Goal: Use online tool/utility: Utilize a website feature to perform a specific function

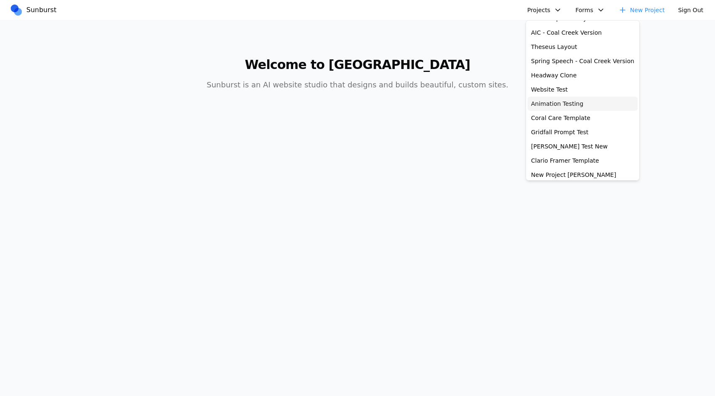
scroll to position [61, 0]
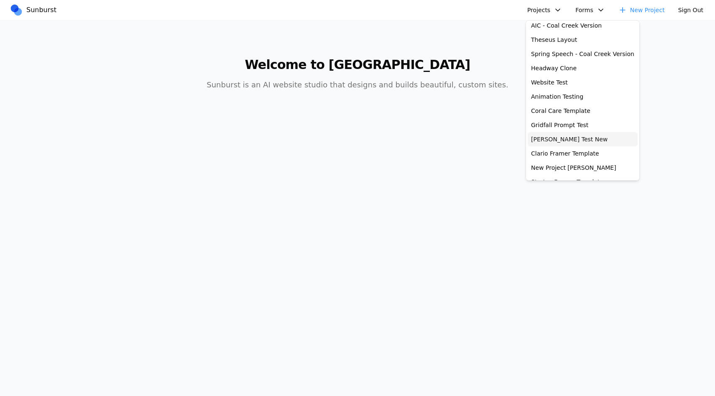
click at [565, 138] on link "[PERSON_NAME] Test New" at bounding box center [583, 139] width 110 height 14
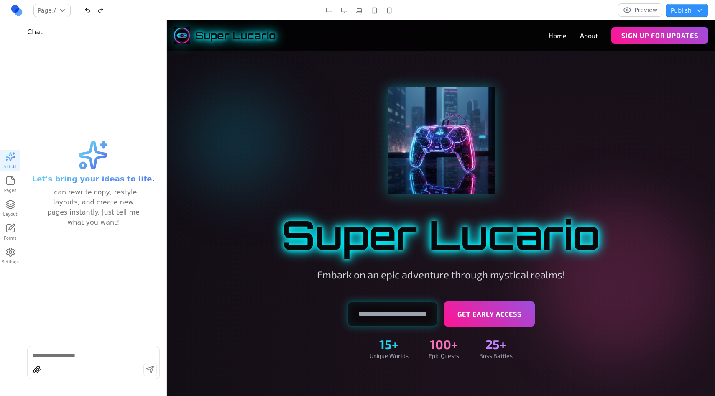
click at [637, 15] on button "Preview" at bounding box center [640, 9] width 45 height 13
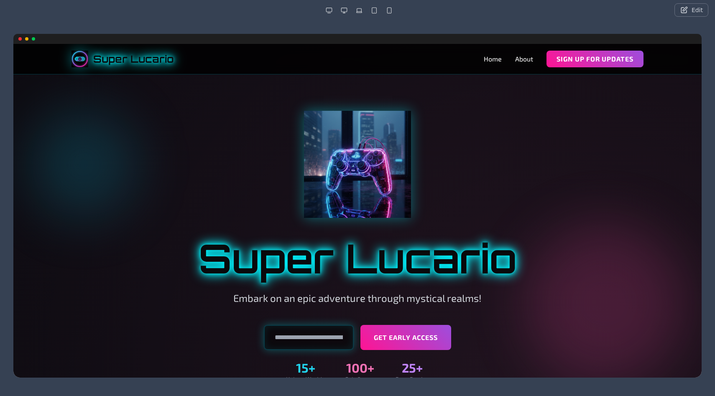
click at [341, 9] on button "button" at bounding box center [344, 10] width 13 height 13
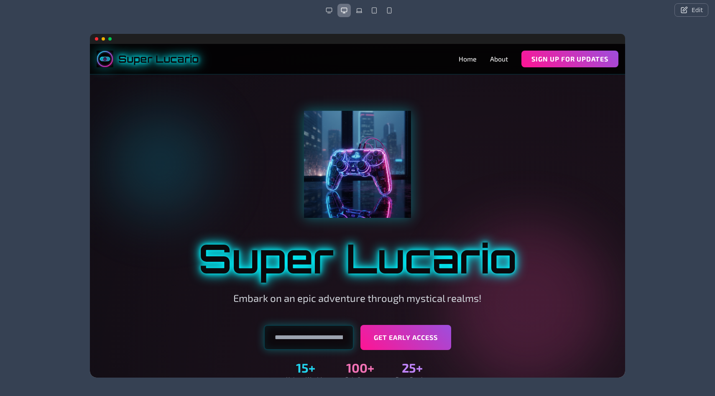
click at [358, 11] on button "button" at bounding box center [359, 10] width 13 height 13
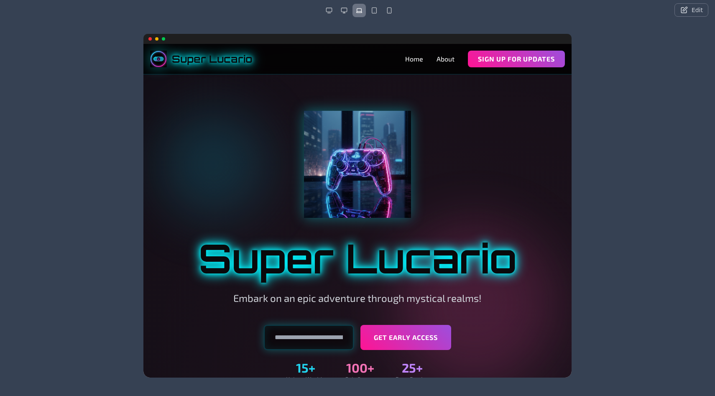
click at [371, 12] on button "button" at bounding box center [374, 10] width 13 height 13
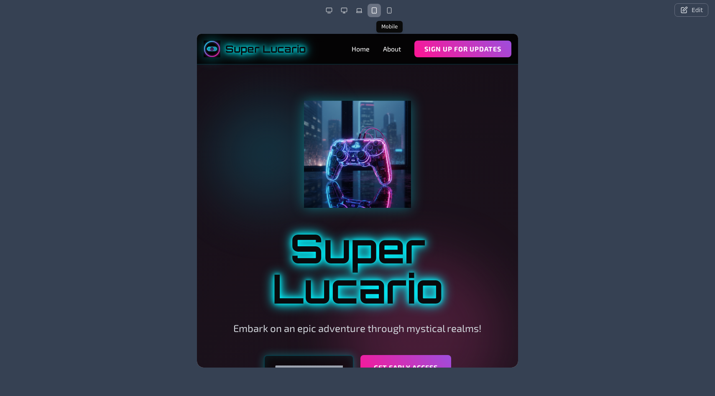
click at [386, 12] on button "button" at bounding box center [389, 10] width 13 height 13
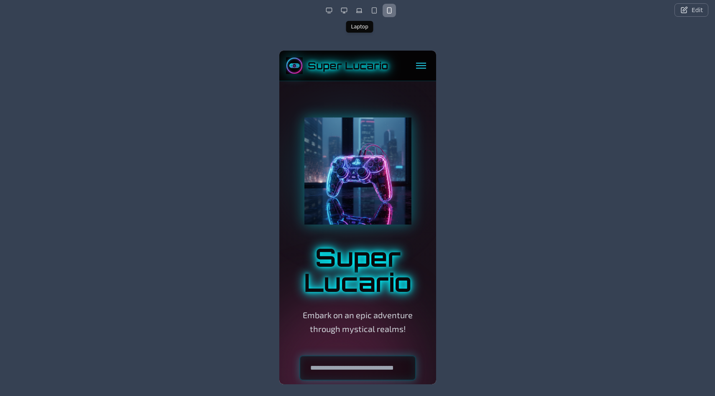
click at [361, 11] on button "button" at bounding box center [359, 10] width 13 height 13
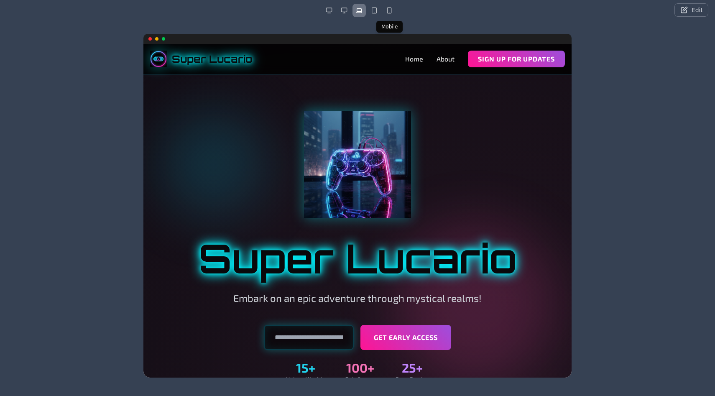
click at [387, 13] on button "button" at bounding box center [389, 10] width 13 height 13
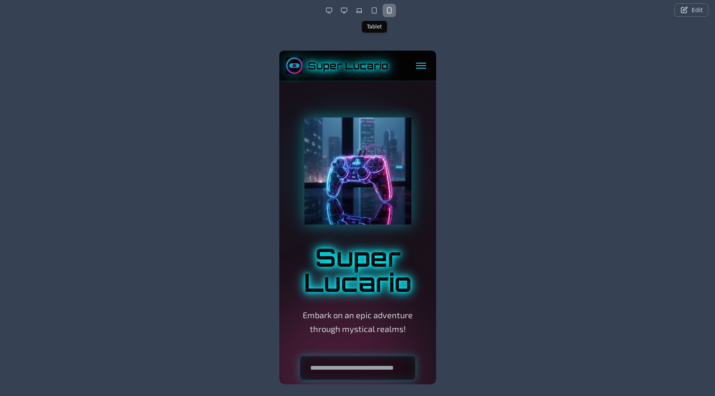
click at [378, 11] on button "button" at bounding box center [374, 10] width 13 height 13
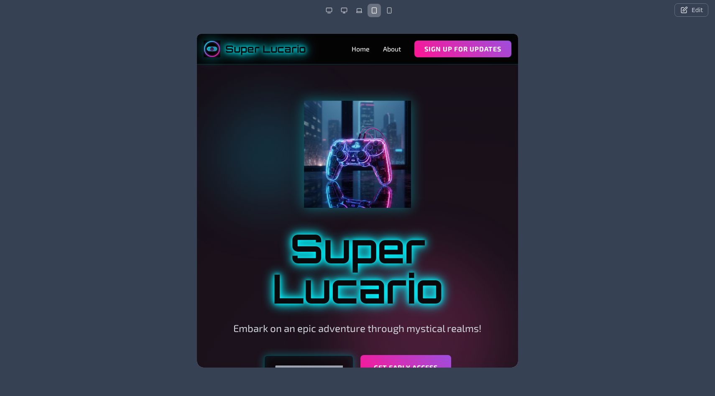
click at [361, 12] on button "button" at bounding box center [359, 10] width 13 height 13
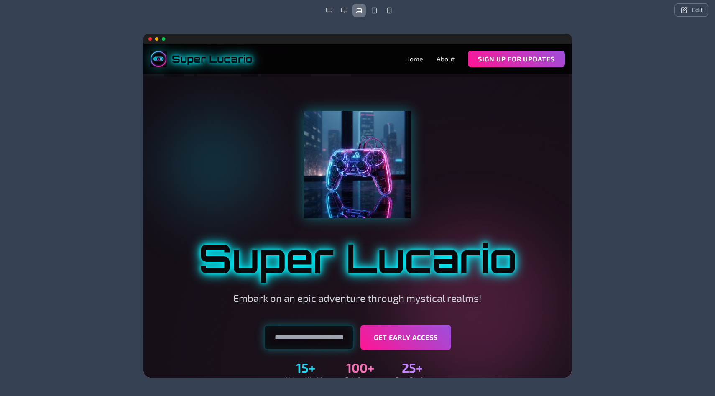
click at [342, 12] on button "button" at bounding box center [344, 10] width 13 height 13
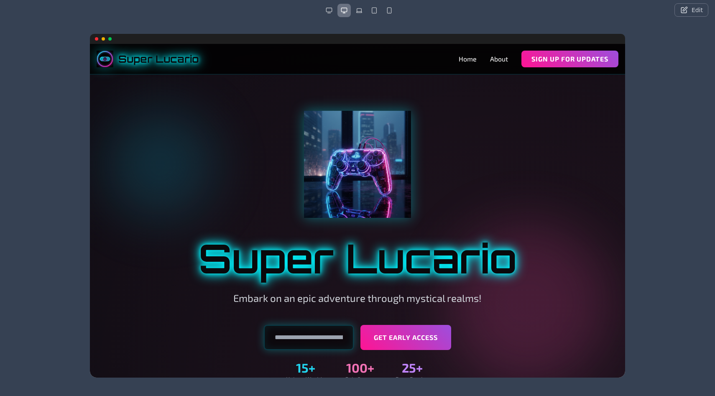
click at [325, 10] on button "button" at bounding box center [329, 10] width 13 height 13
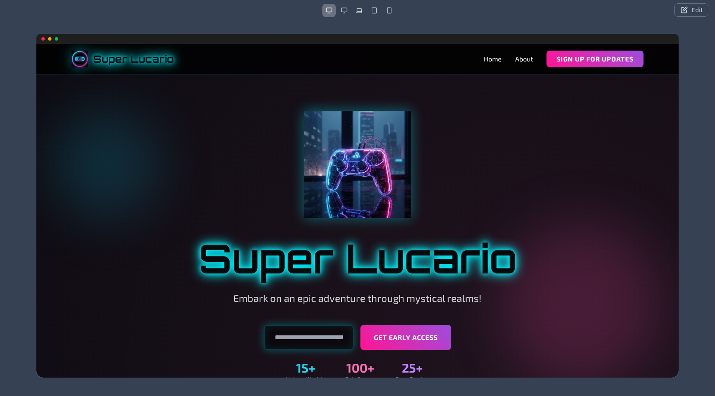
click at [339, 10] on button "button" at bounding box center [344, 10] width 13 height 13
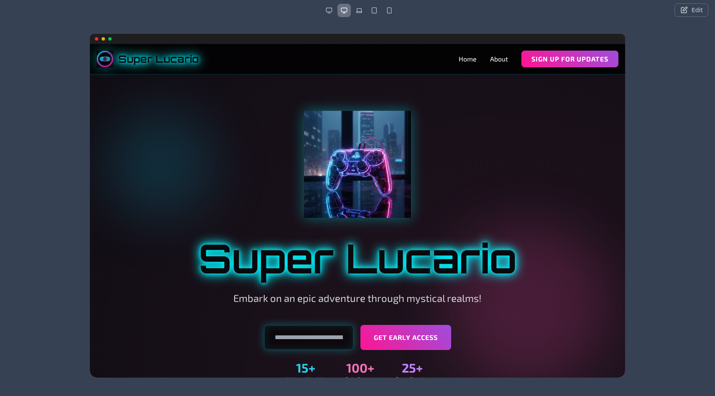
click at [366, 11] on button "button" at bounding box center [359, 10] width 13 height 13
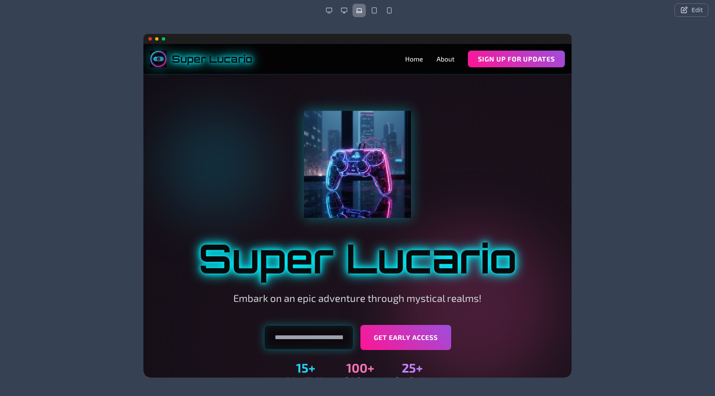
click at [379, 10] on button "button" at bounding box center [374, 10] width 13 height 13
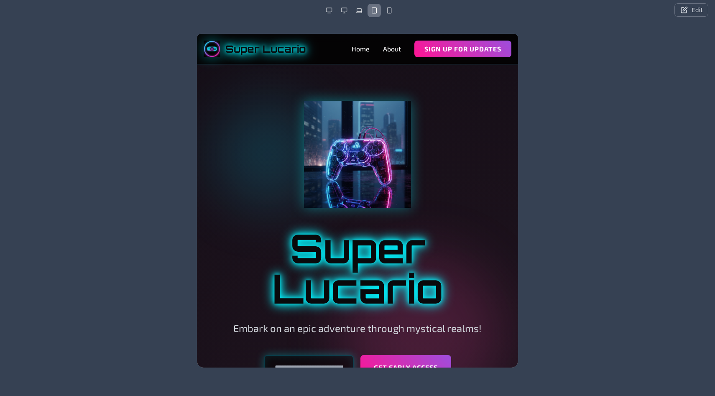
click at [359, 10] on button "button" at bounding box center [359, 10] width 13 height 13
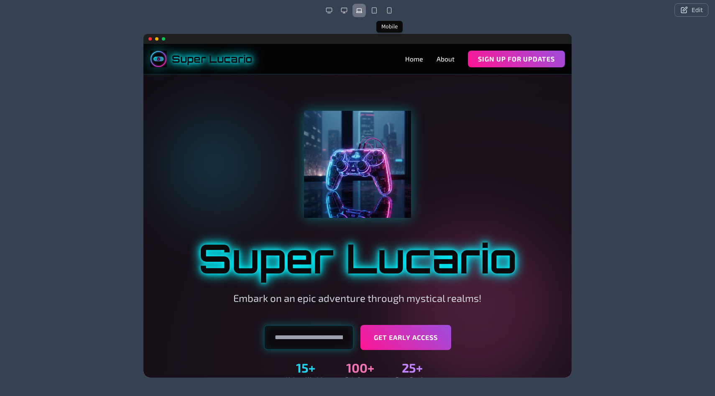
click at [386, 14] on button "button" at bounding box center [389, 10] width 13 height 13
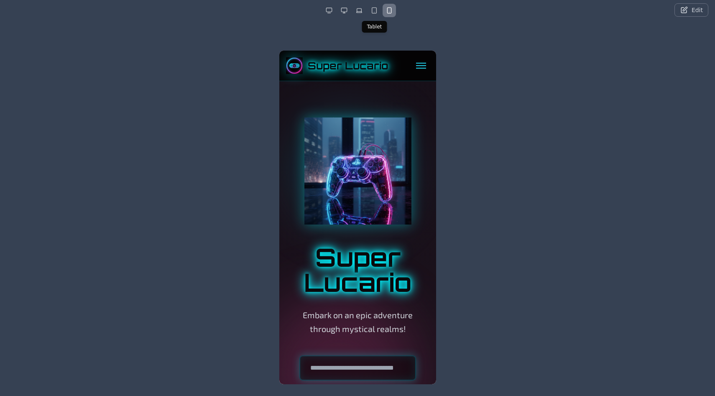
click at [374, 13] on button "button" at bounding box center [374, 10] width 13 height 13
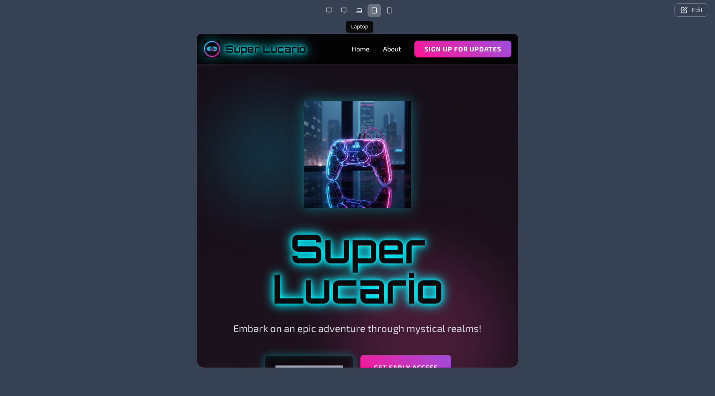
click at [356, 14] on button "button" at bounding box center [359, 10] width 13 height 13
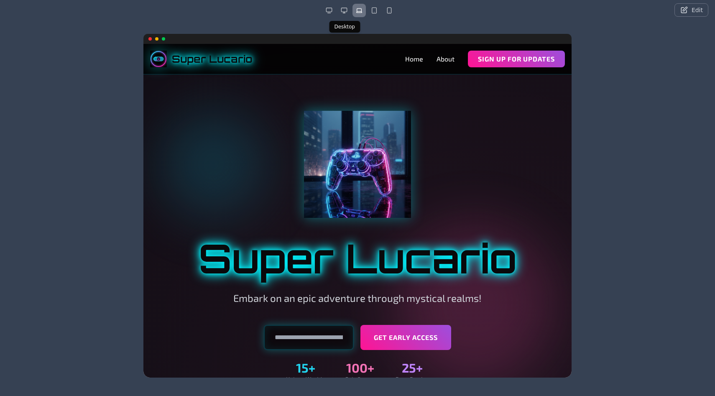
click at [344, 13] on button "button" at bounding box center [344, 10] width 13 height 13
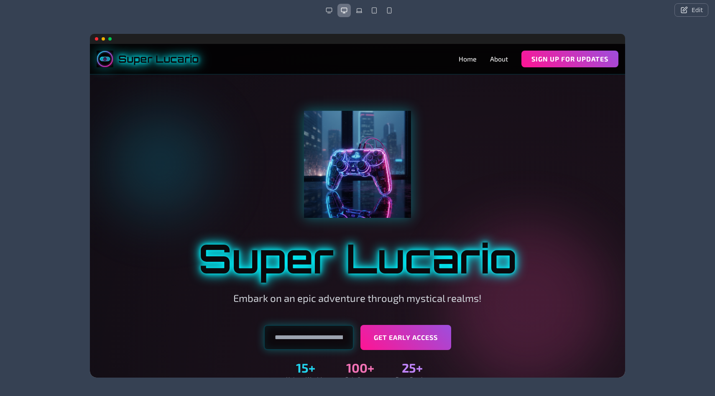
click at [334, 5] on button "button" at bounding box center [329, 10] width 13 height 13
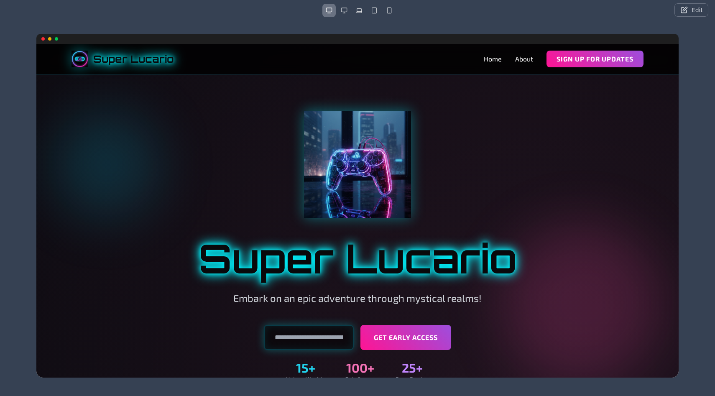
click at [386, 8] on button "button" at bounding box center [389, 10] width 13 height 13
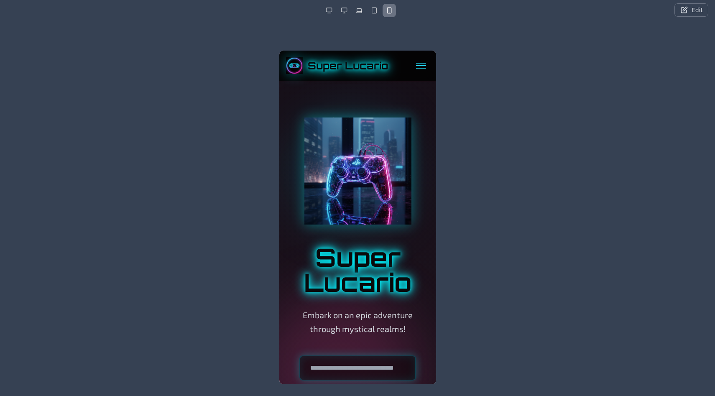
click at [681, 15] on button "Edit" at bounding box center [692, 9] width 34 height 13
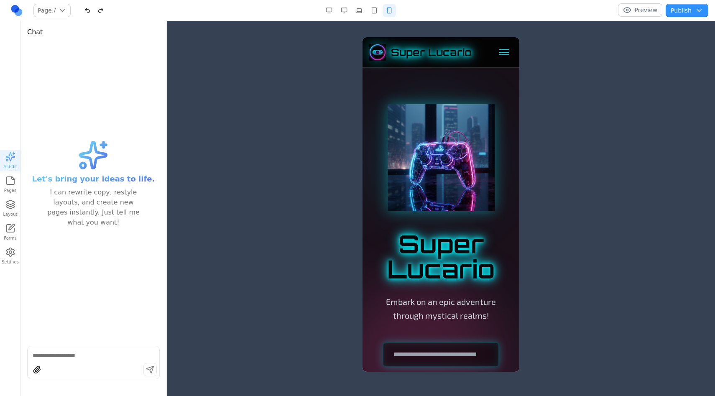
click at [625, 13] on button "Preview" at bounding box center [640, 9] width 45 height 13
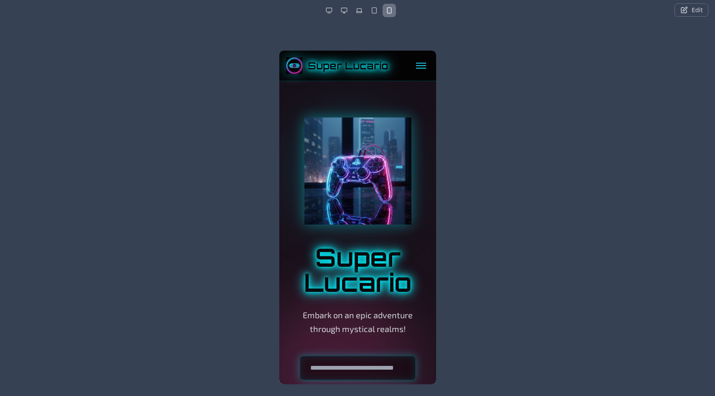
click at [333, 12] on button "button" at bounding box center [329, 10] width 13 height 13
